Goal: Information Seeking & Learning: Learn about a topic

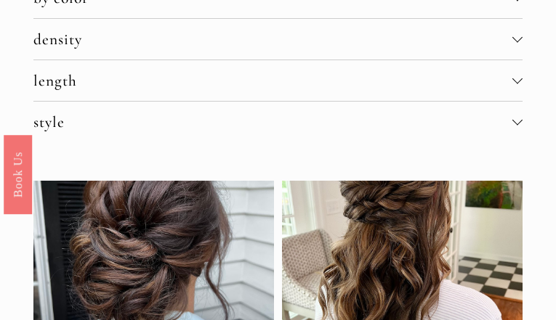
scroll to position [1177, 0]
